Goal: Find specific fact: Find specific fact

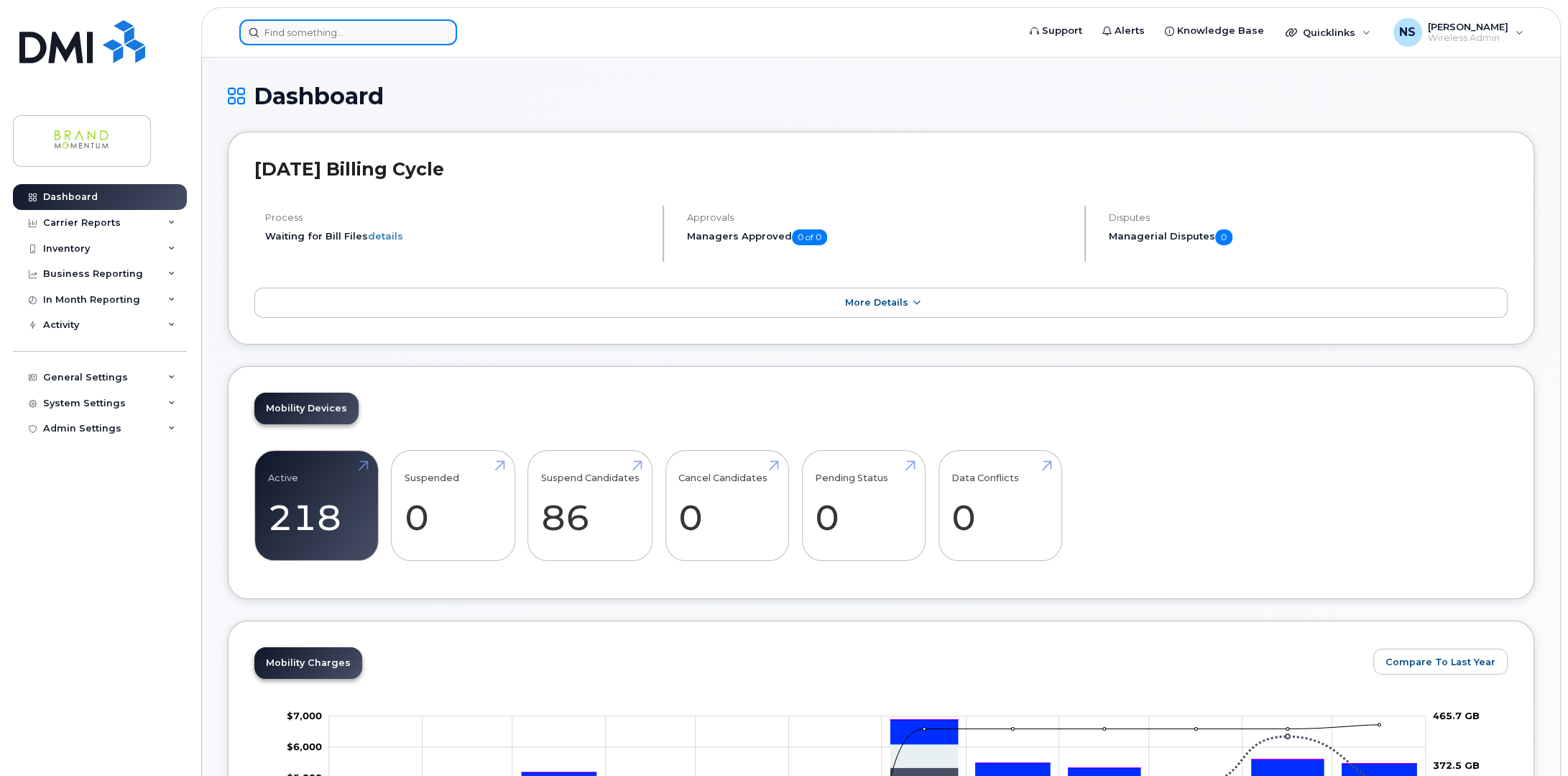
click at [371, 23] on input at bounding box center [348, 32] width 218 height 26
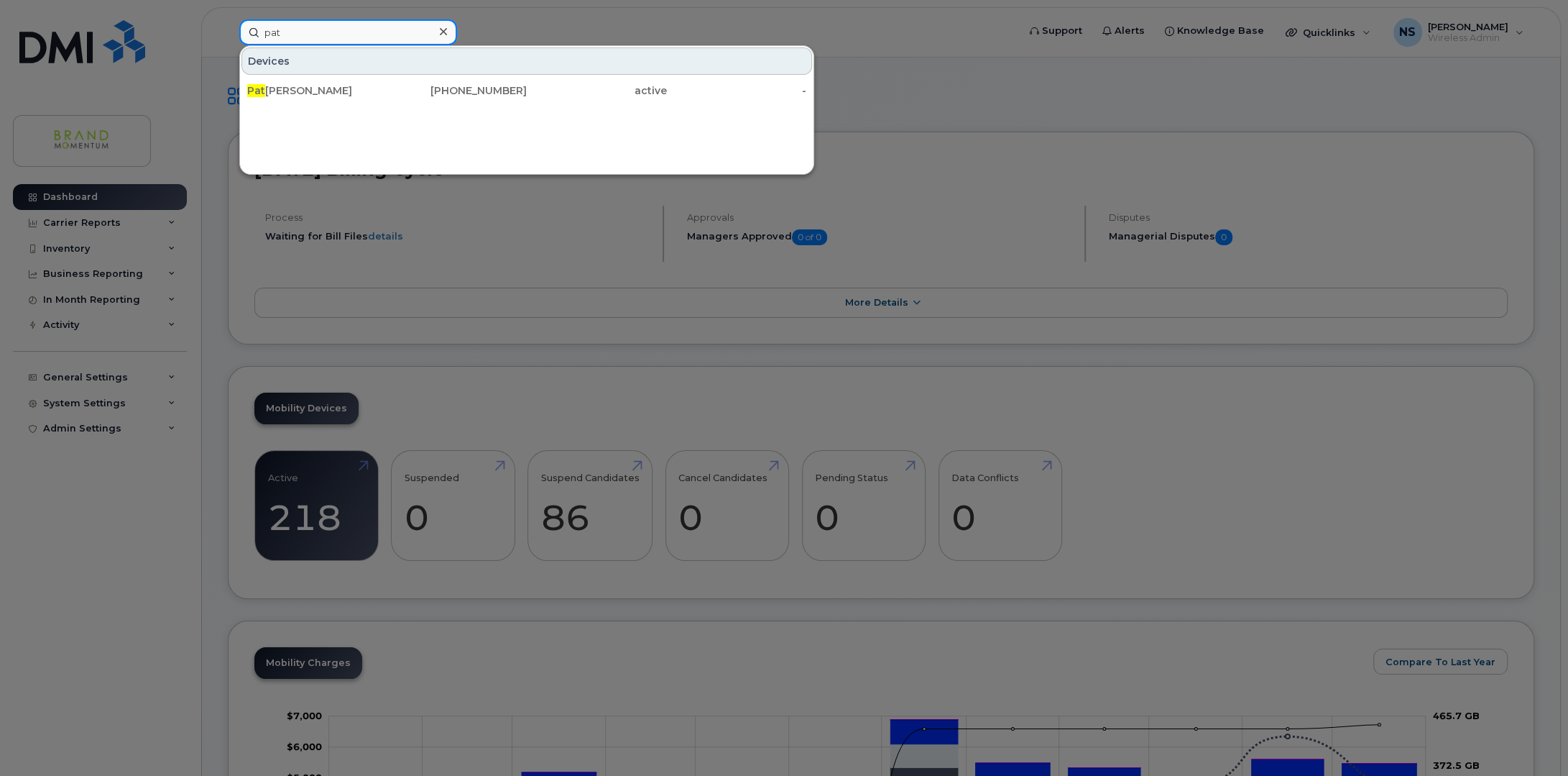
type input "[PERSON_NAME]"
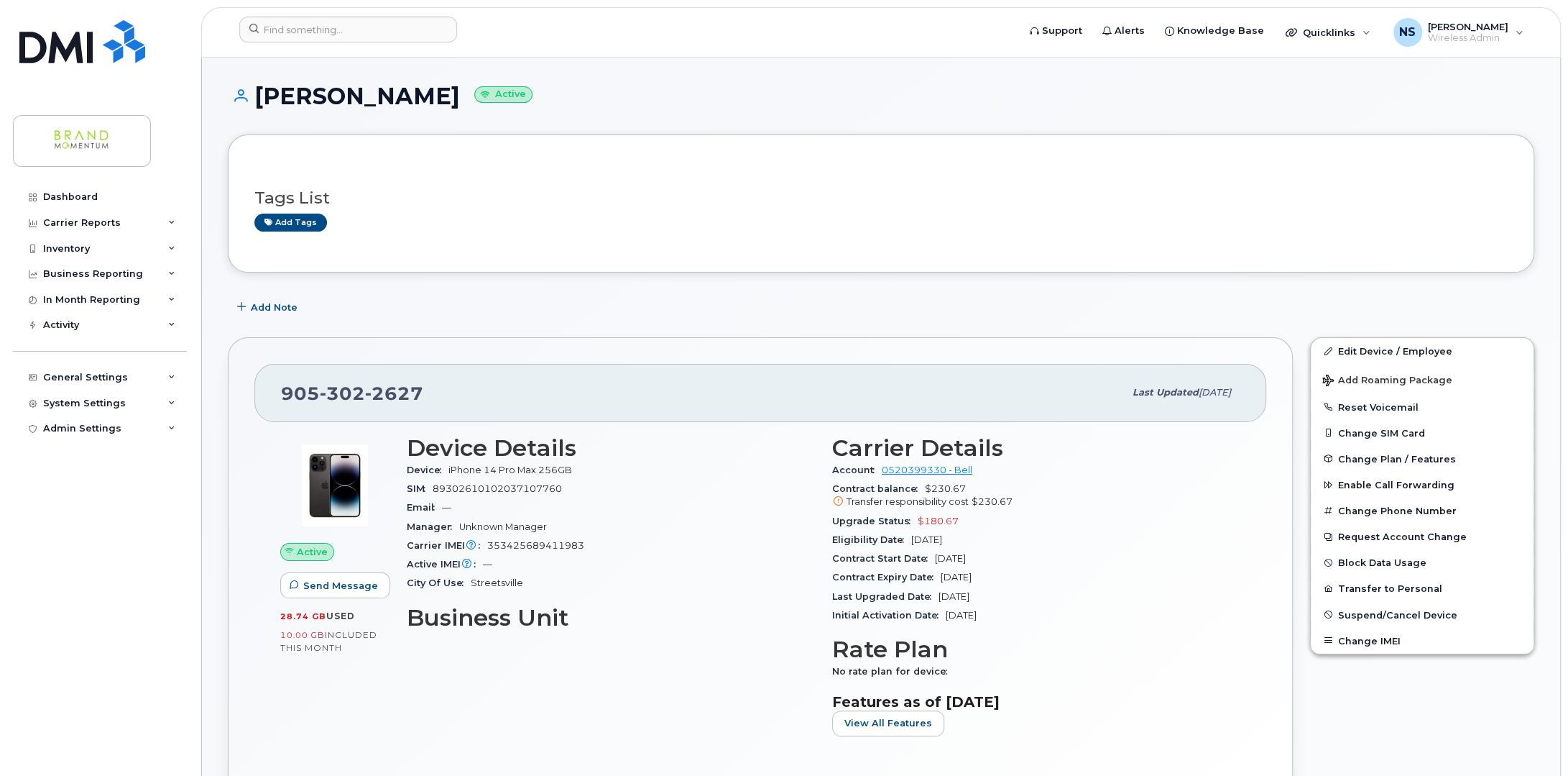
click at [1001, 108] on h1 "[PERSON_NAME] Active" at bounding box center [880, 96] width 1306 height 25
click at [1087, 87] on h1 "[PERSON_NAME] Active" at bounding box center [880, 96] width 1306 height 25
